Goal: Entertainment & Leisure: Consume media (video, audio)

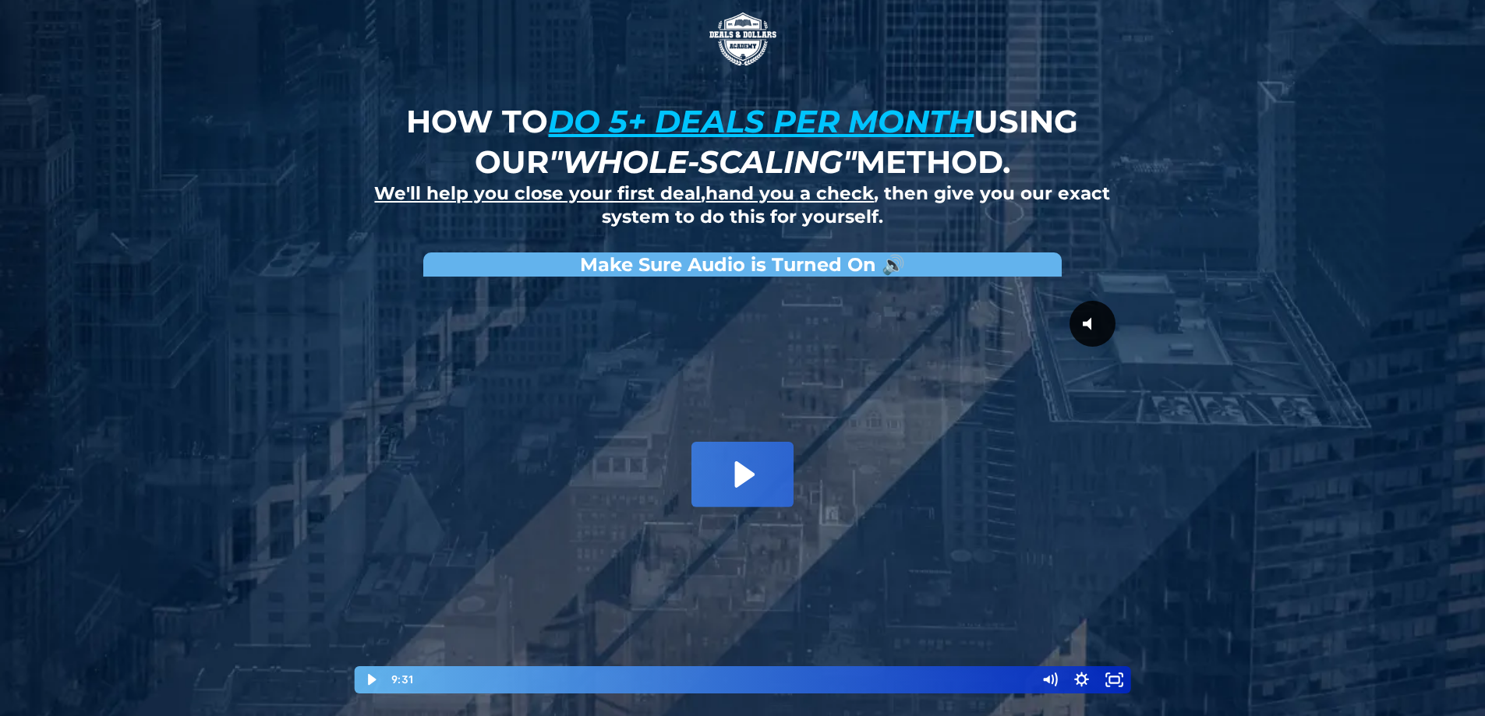
drag, startPoint x: 460, startPoint y: 338, endPoint x: 900, endPoint y: 380, distance: 442.5
click at [900, 380] on div at bounding box center [743, 490] width 780 height 411
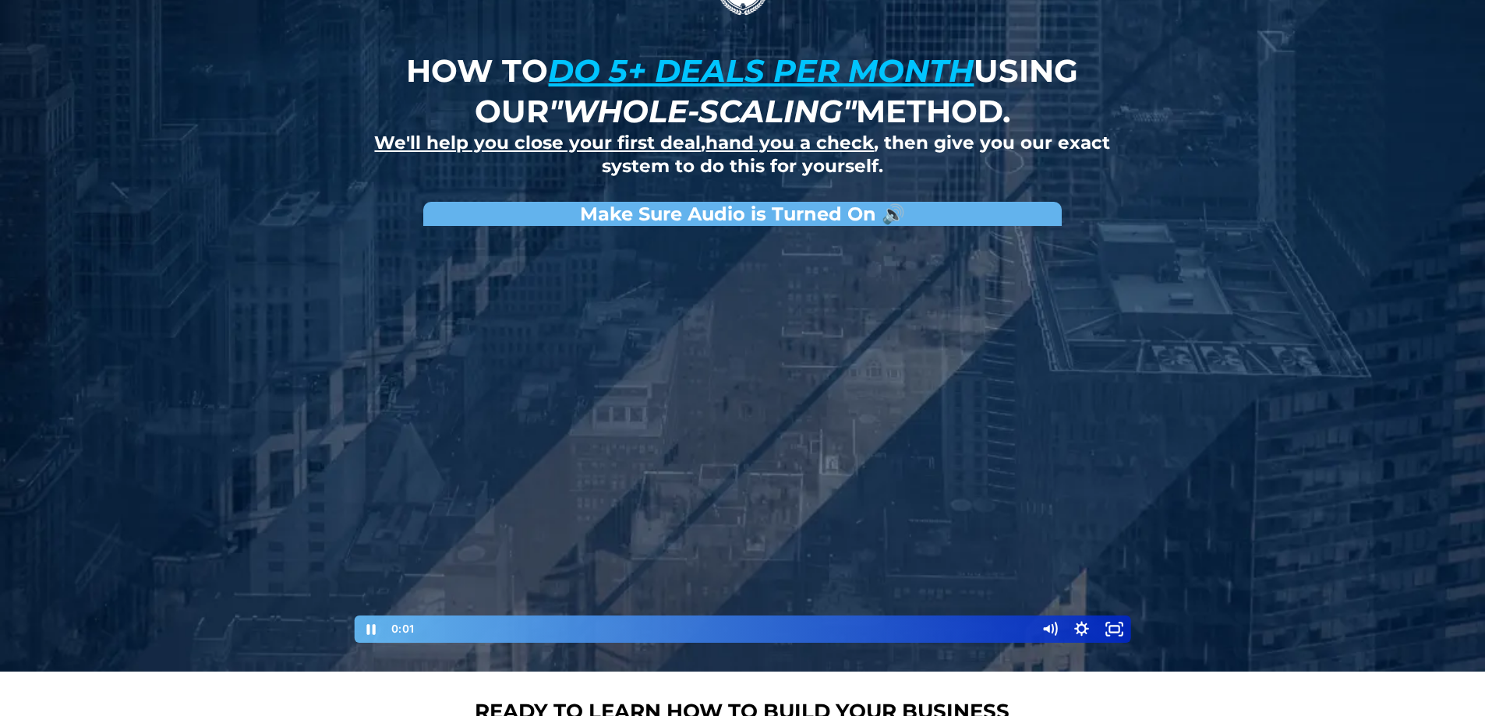
scroll to position [78, 0]
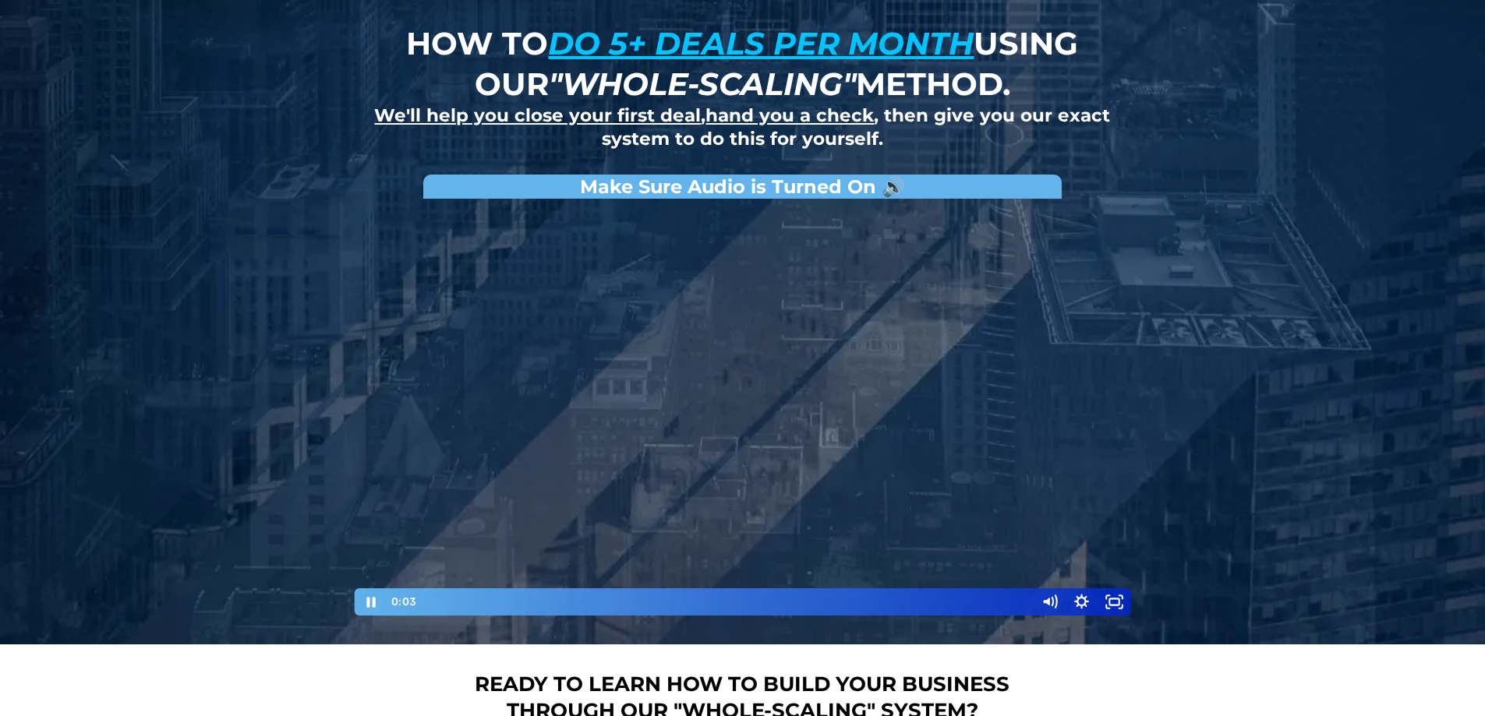
click at [702, 597] on div "Playbar" at bounding box center [725, 602] width 600 height 27
click at [855, 603] on div "6:49" at bounding box center [725, 602] width 600 height 27
click at [826, 603] on div "6:22" at bounding box center [725, 602] width 600 height 27
click at [847, 599] on div "6:42" at bounding box center [725, 602] width 600 height 27
click at [865, 601] on div "6:58" at bounding box center [725, 602] width 600 height 27
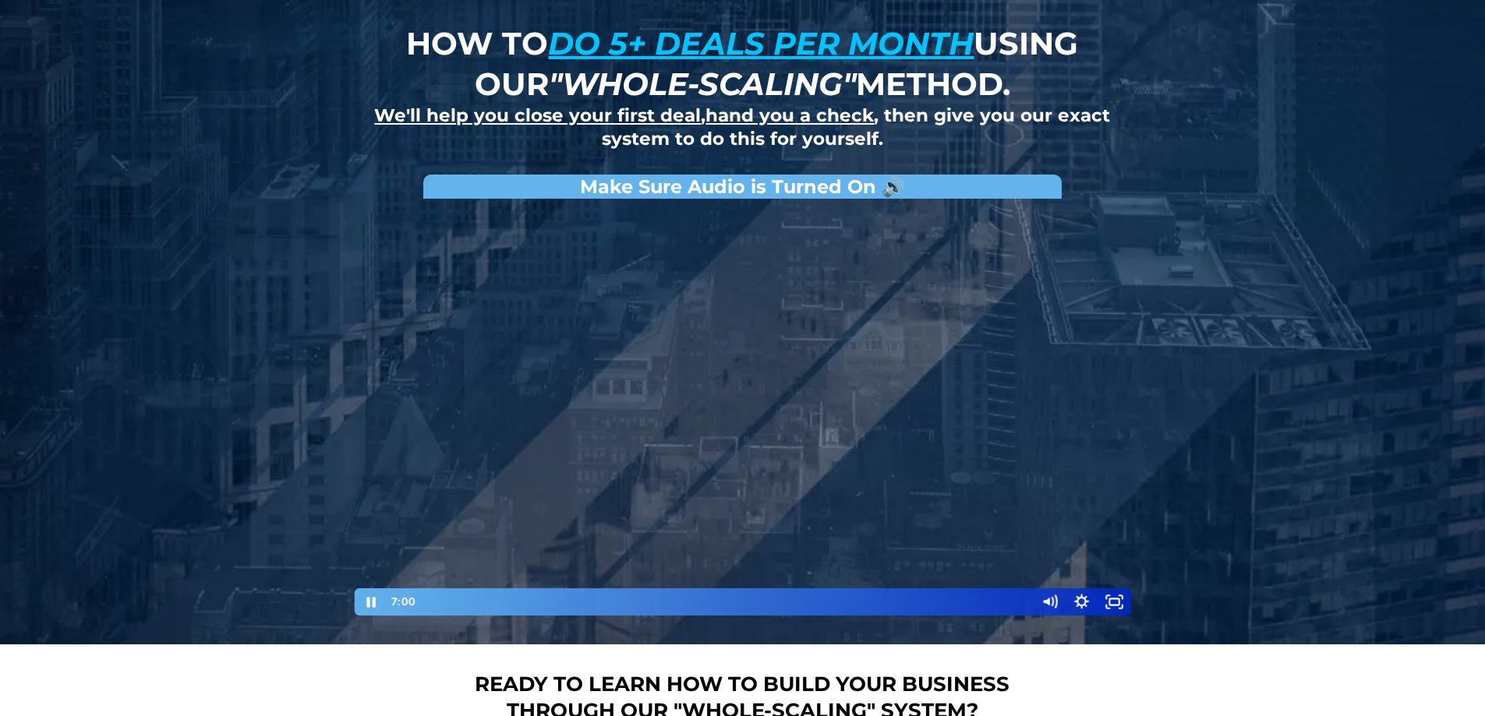
click at [609, 384] on div at bounding box center [743, 412] width 780 height 411
click at [467, 368] on div at bounding box center [743, 412] width 780 height 411
click at [907, 606] on div "7:38" at bounding box center [725, 602] width 600 height 27
click at [760, 444] on div at bounding box center [743, 412] width 780 height 411
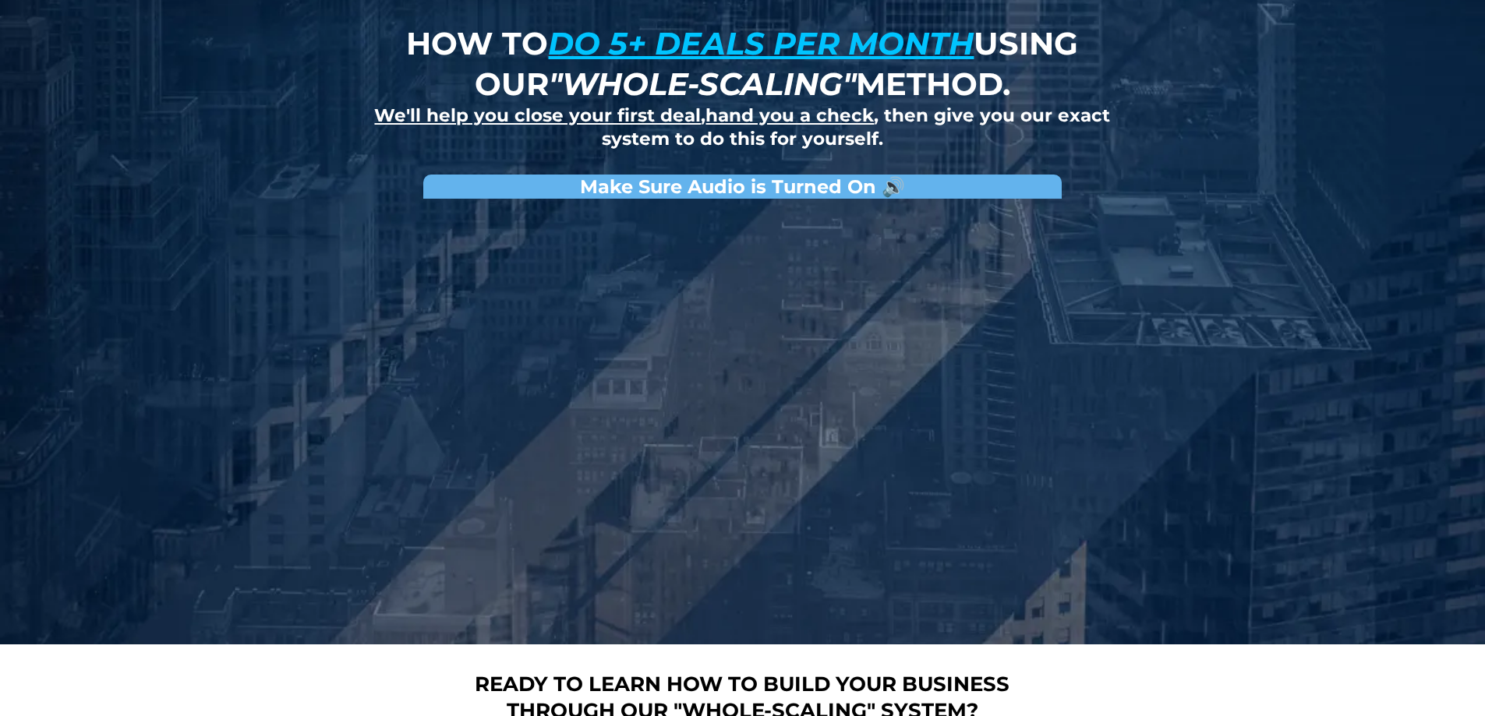
click at [716, 458] on div at bounding box center [743, 412] width 780 height 411
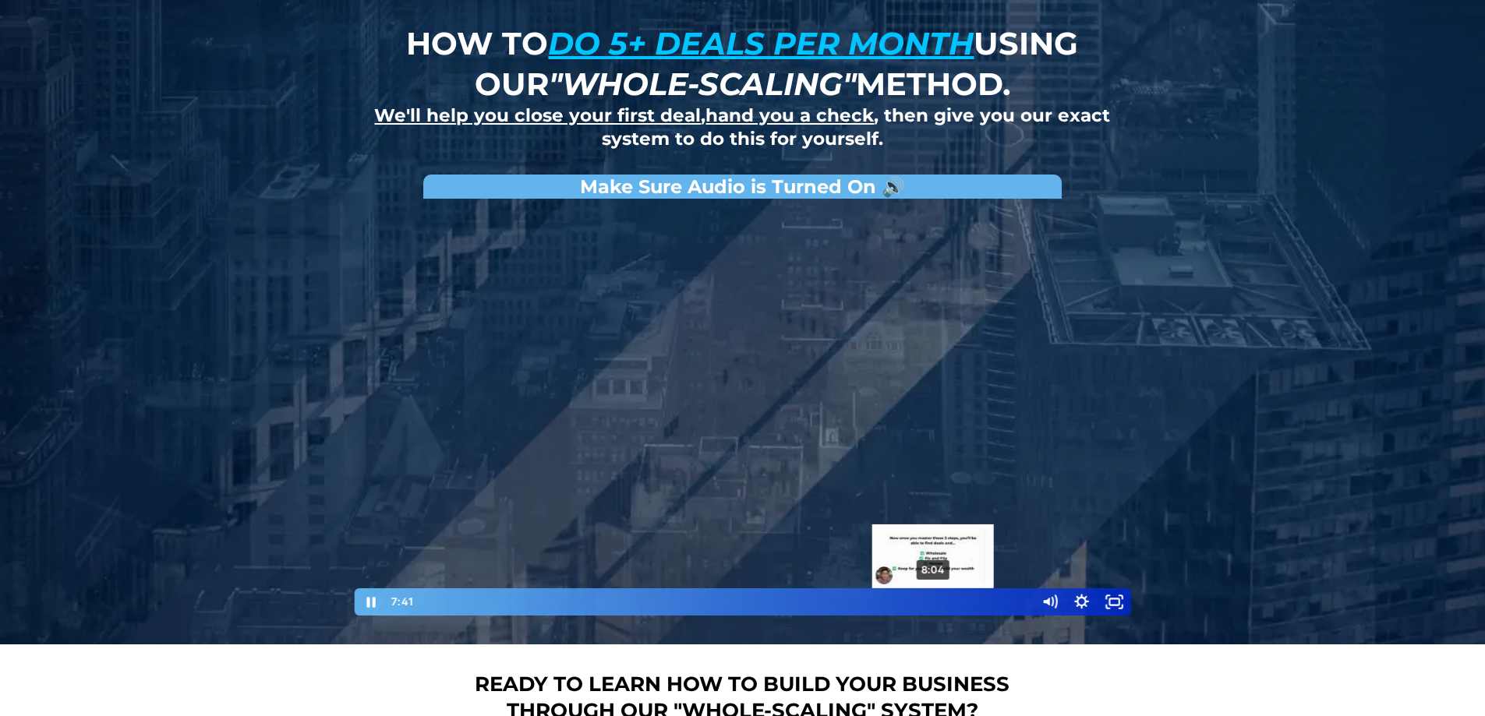
click at [934, 604] on div "8:04" at bounding box center [725, 602] width 600 height 27
click at [373, 607] on icon "Pause" at bounding box center [370, 602] width 9 height 10
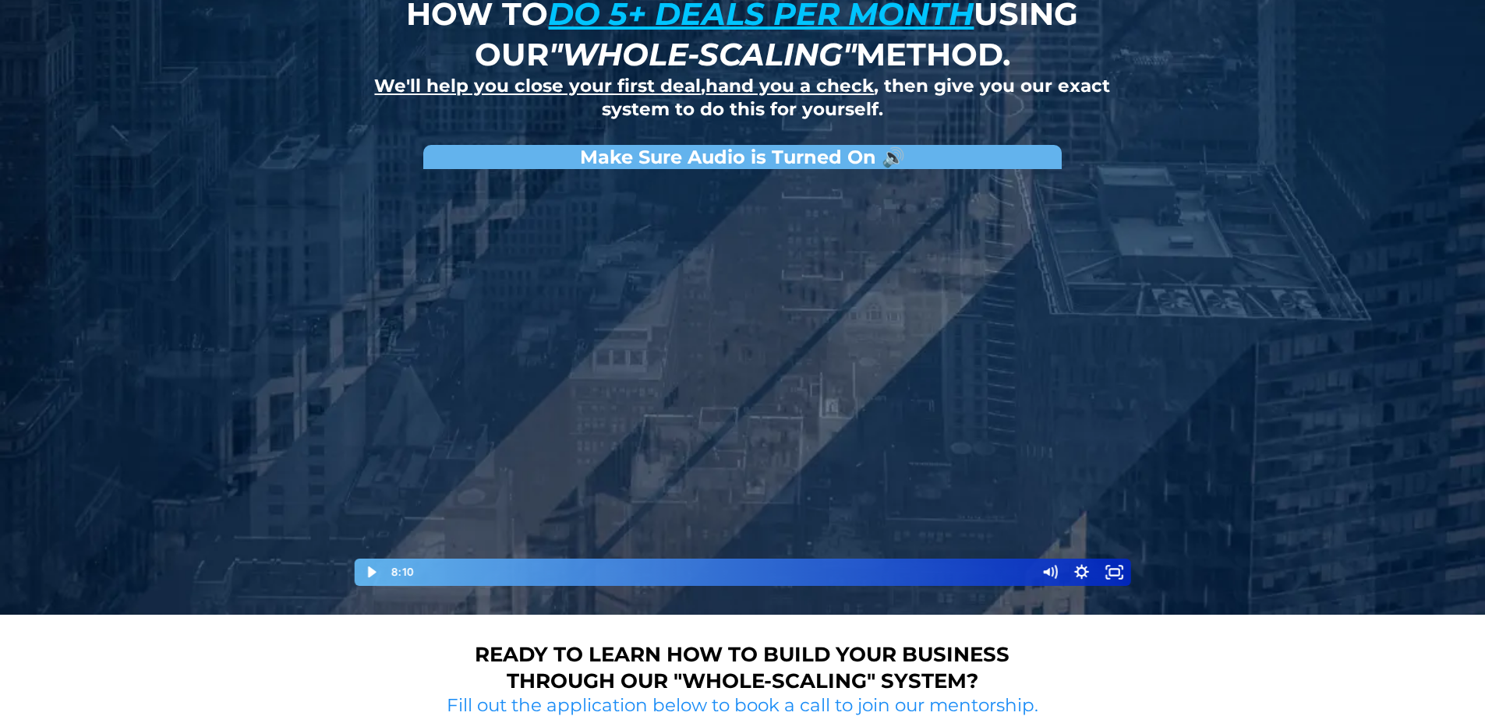
scroll to position [0, 0]
